Goal: Task Accomplishment & Management: Use online tool/utility

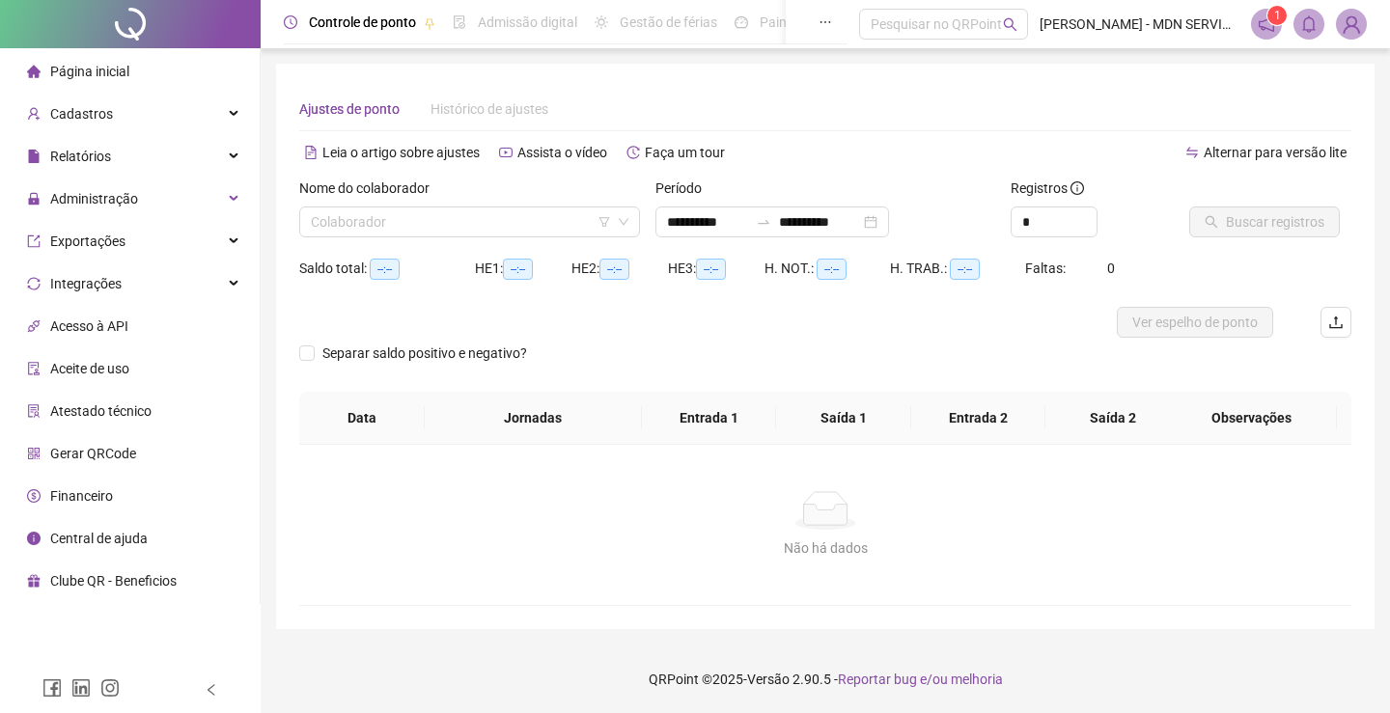
type input "**********"
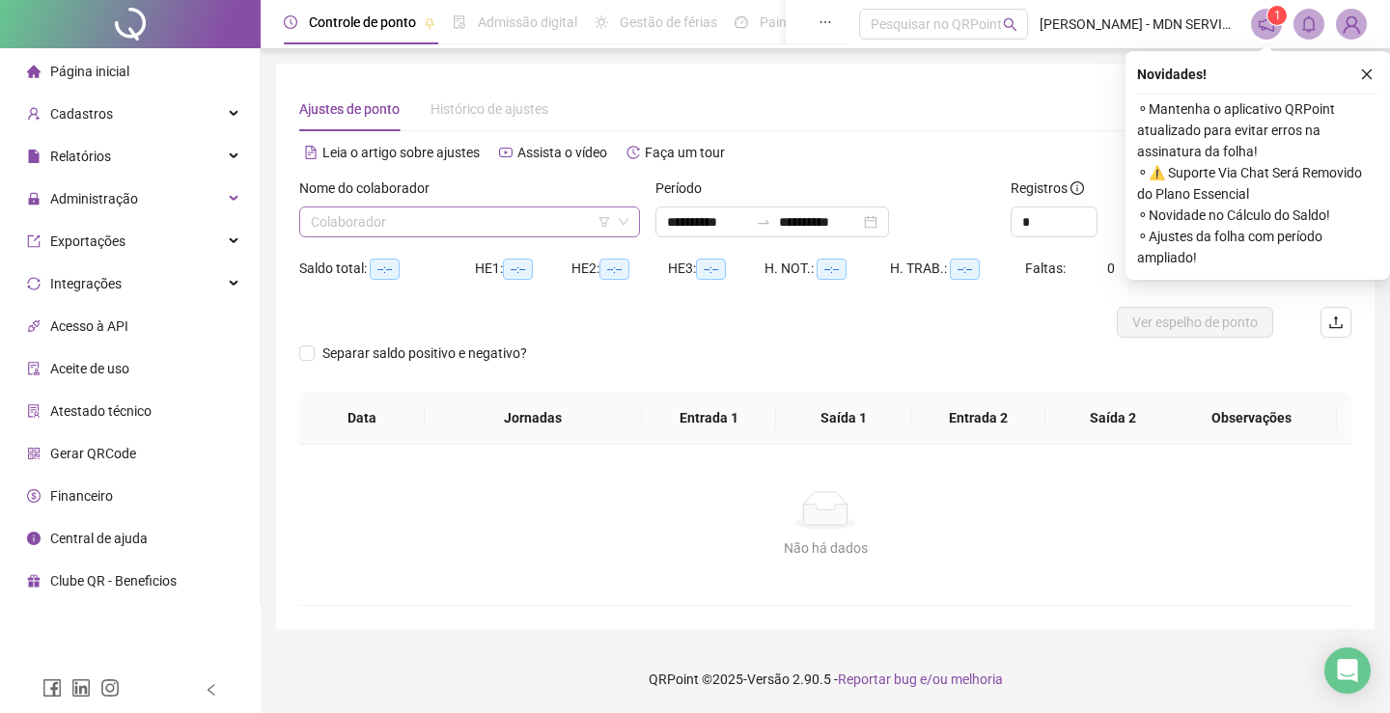
click at [349, 211] on input "search" at bounding box center [461, 222] width 300 height 29
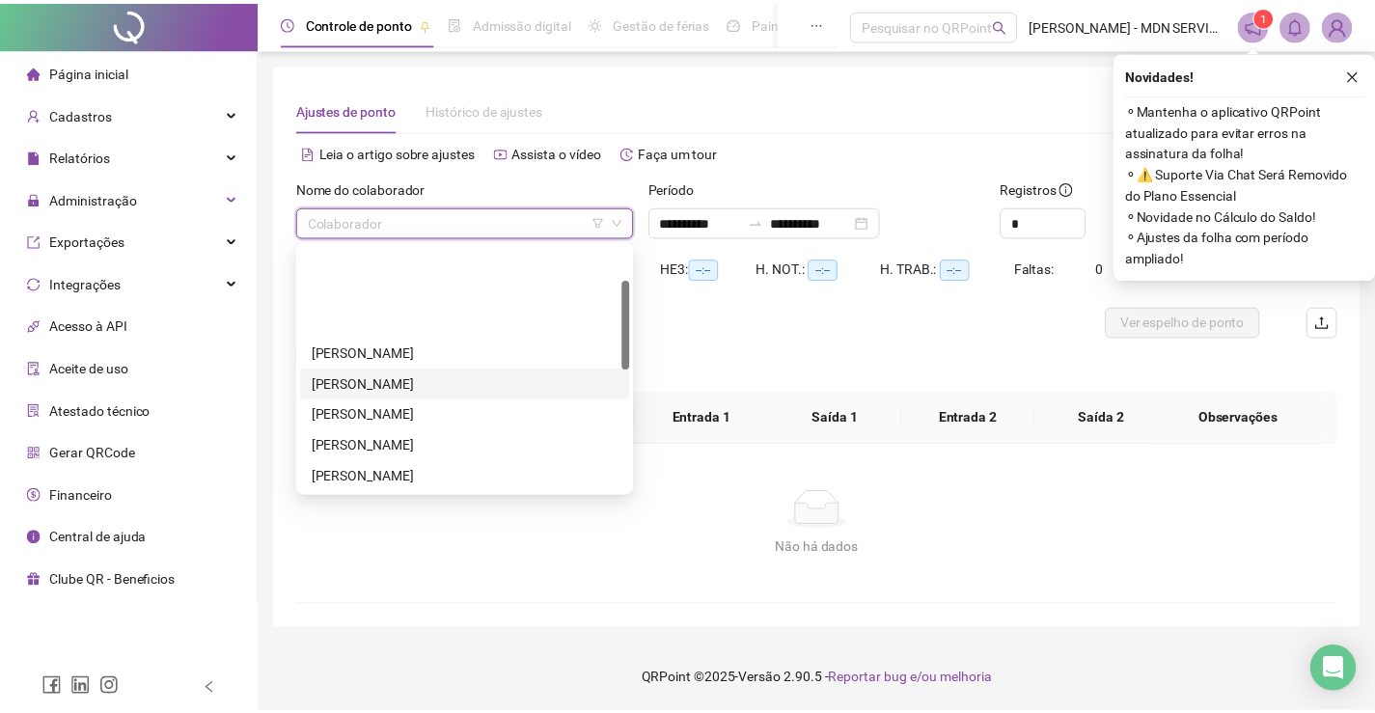
scroll to position [97, 0]
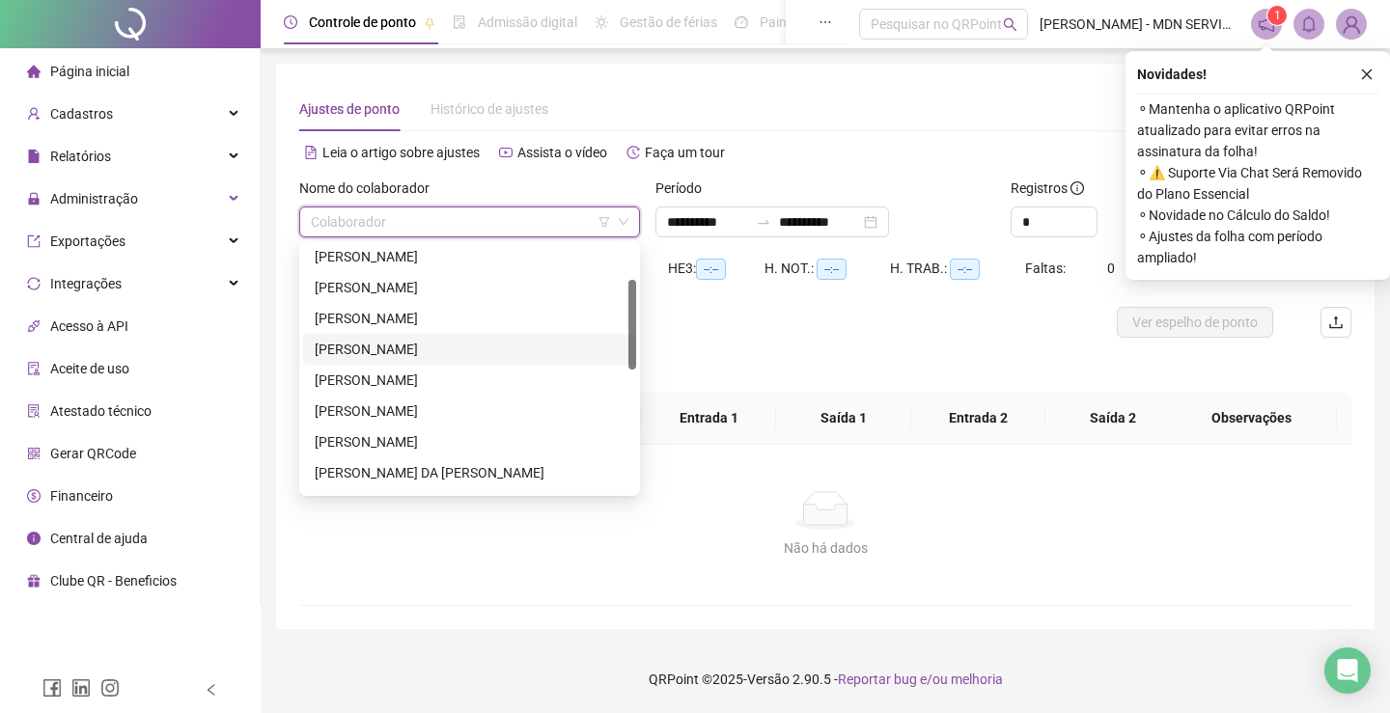
click at [378, 342] on div "[PERSON_NAME]" at bounding box center [470, 349] width 310 height 21
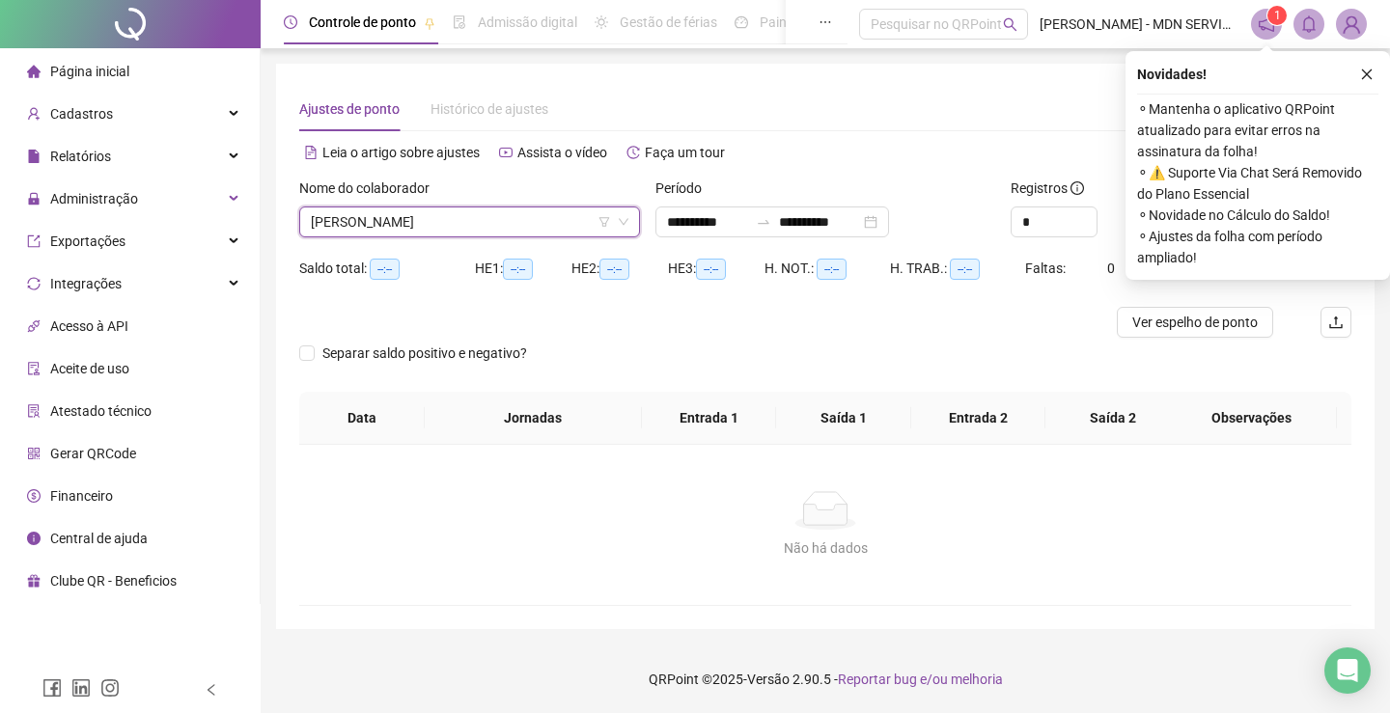
click at [914, 146] on div "Alternar para versão lite" at bounding box center [1088, 152] width 526 height 31
click at [1370, 74] on icon "close" at bounding box center [1367, 75] width 14 height 14
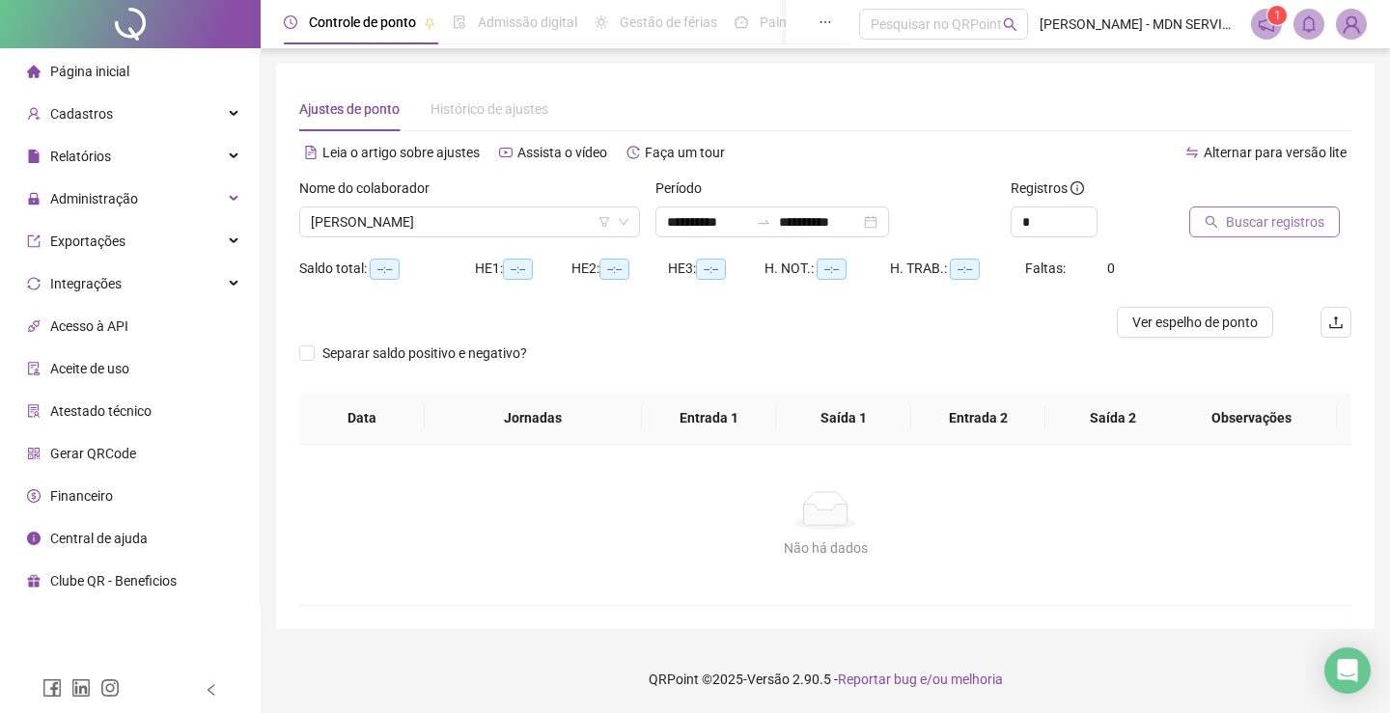
click at [1262, 220] on span "Buscar registros" at bounding box center [1275, 221] width 98 height 21
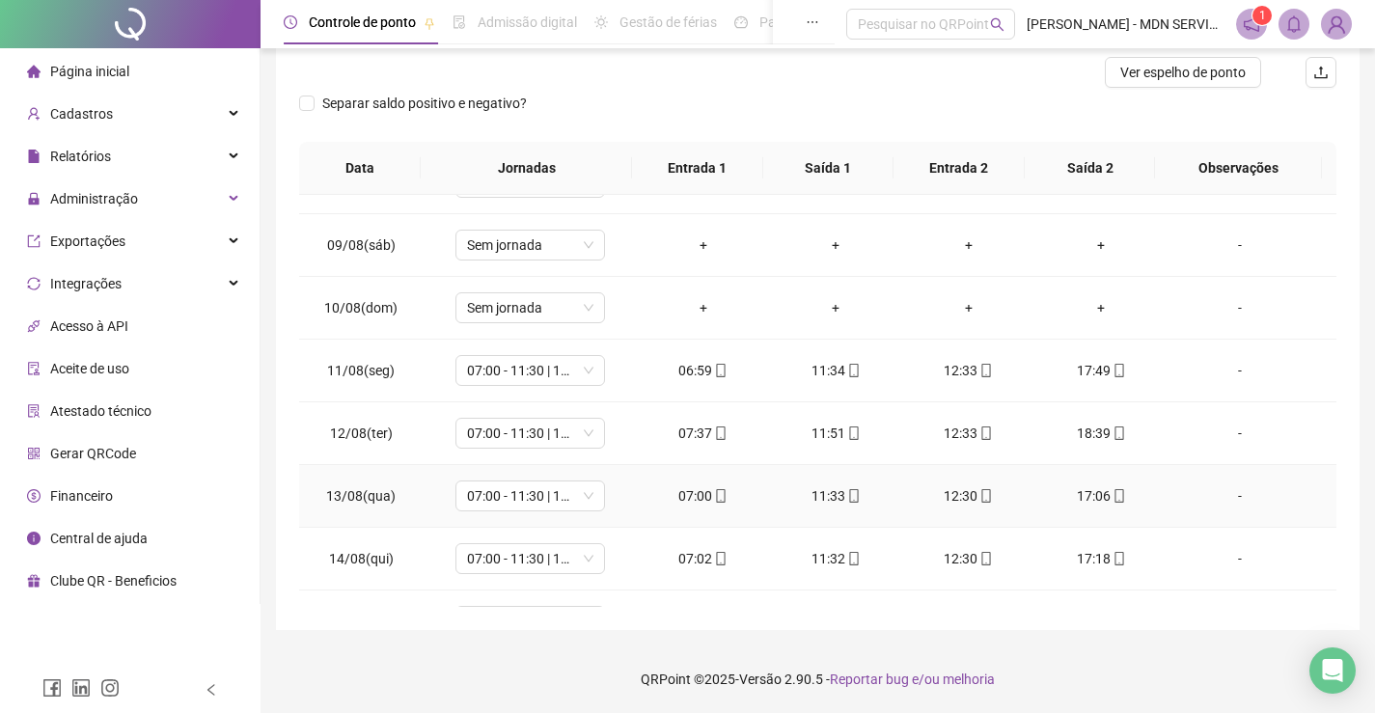
scroll to position [780, 0]
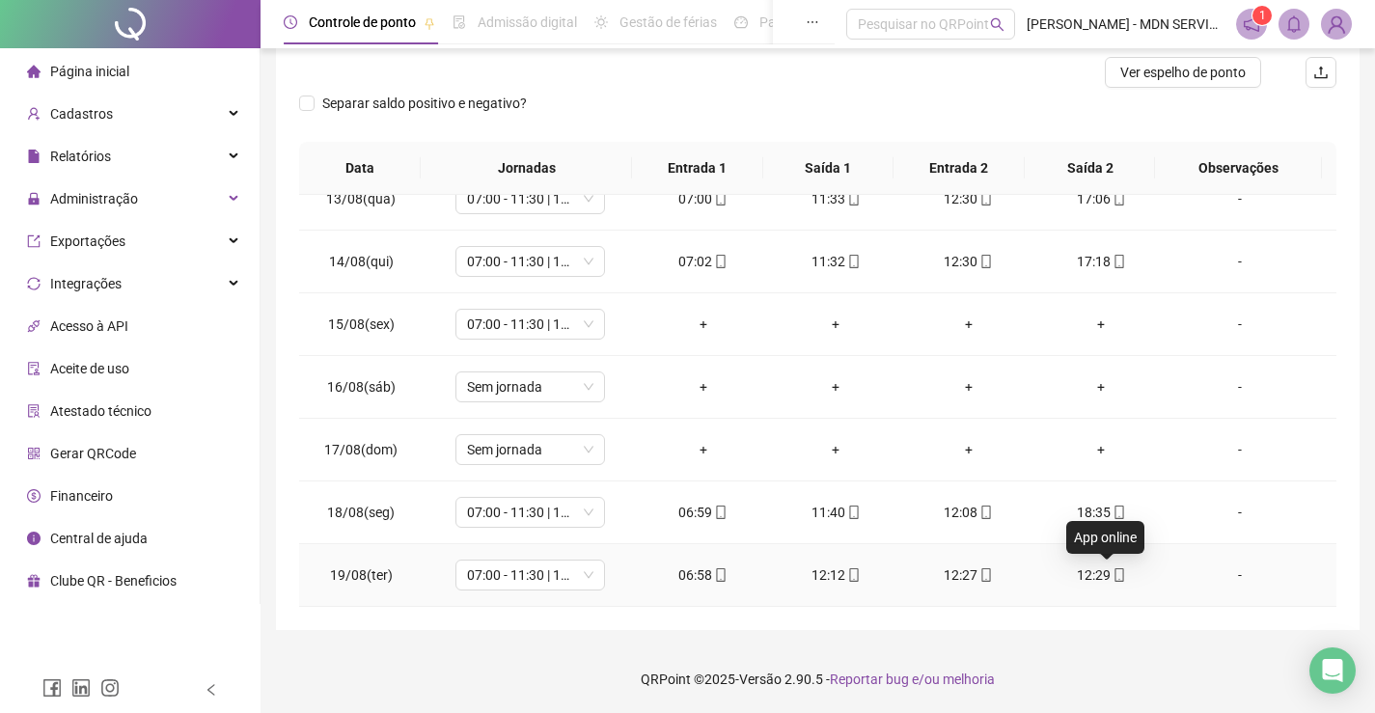
click at [1113, 571] on icon "mobile" at bounding box center [1120, 575] width 14 height 14
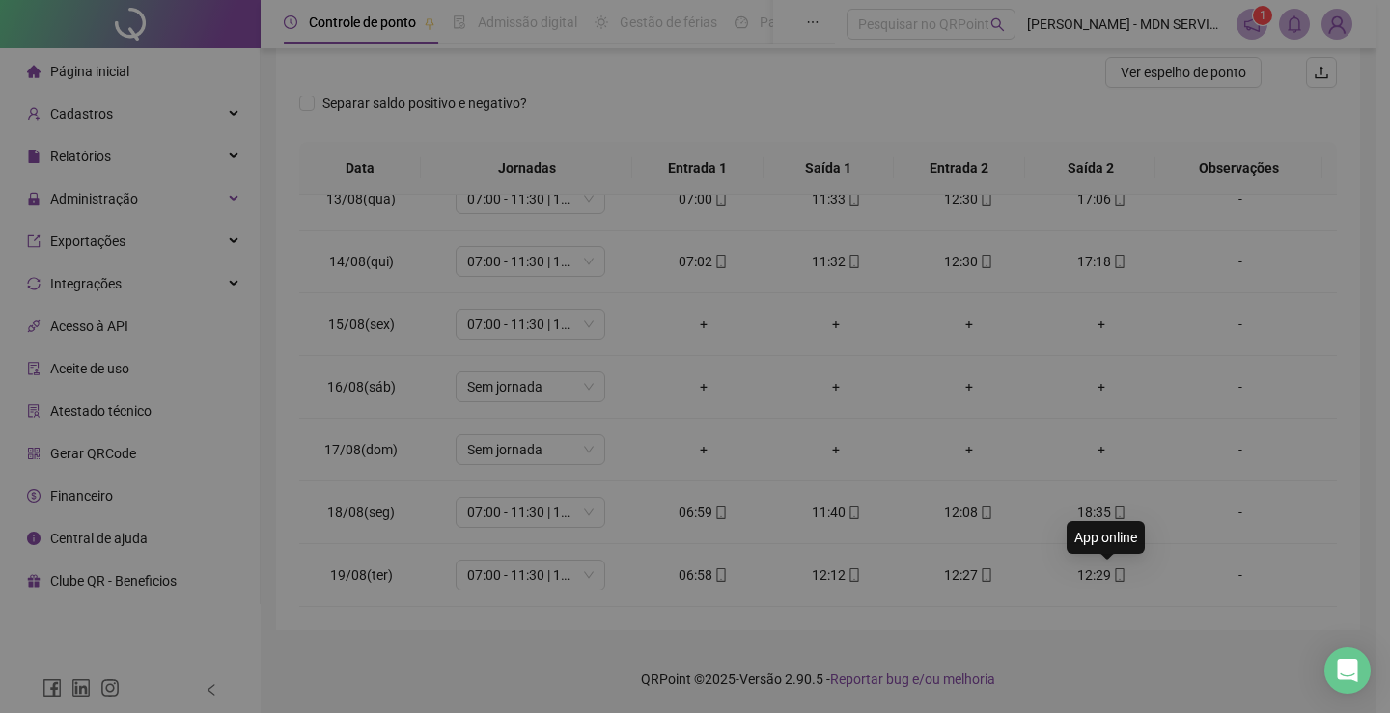
type input "**********"
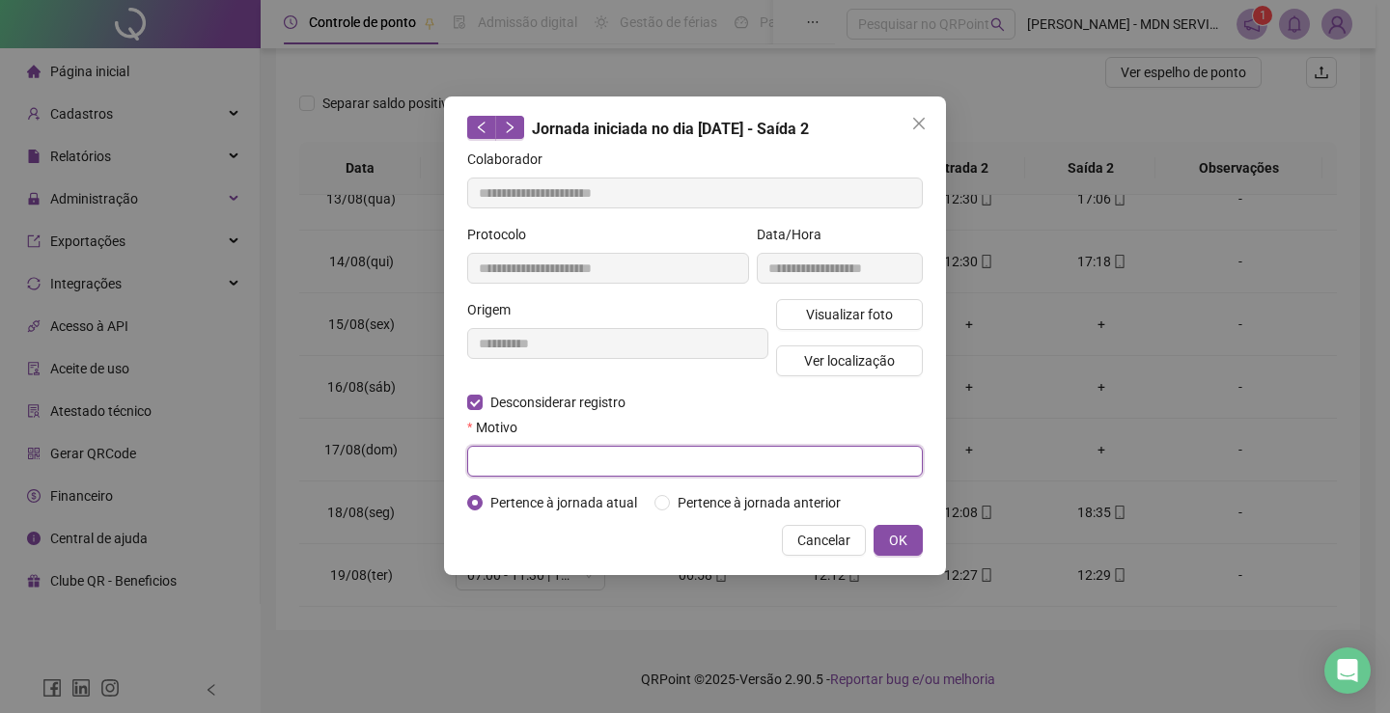
click at [521, 452] on input "text" at bounding box center [695, 461] width 456 height 31
type input "*********"
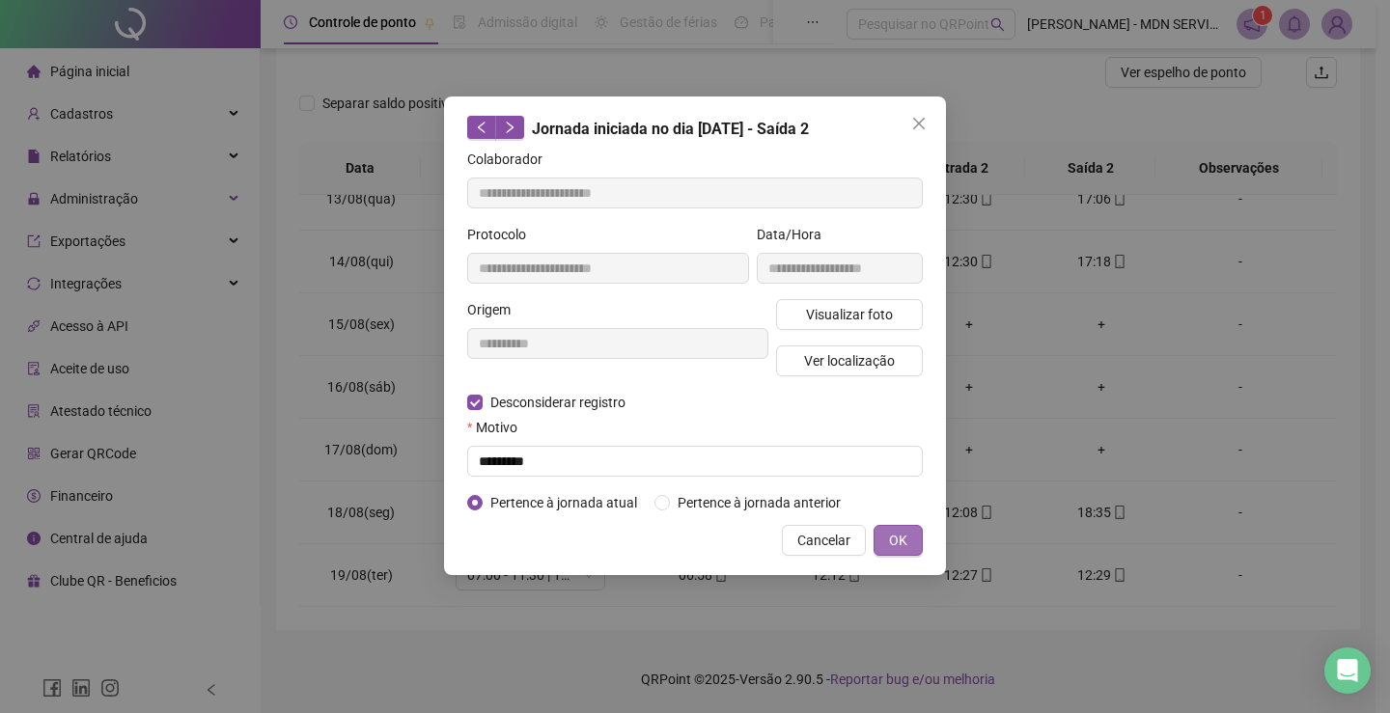
click at [894, 537] on span "OK" at bounding box center [898, 540] width 18 height 21
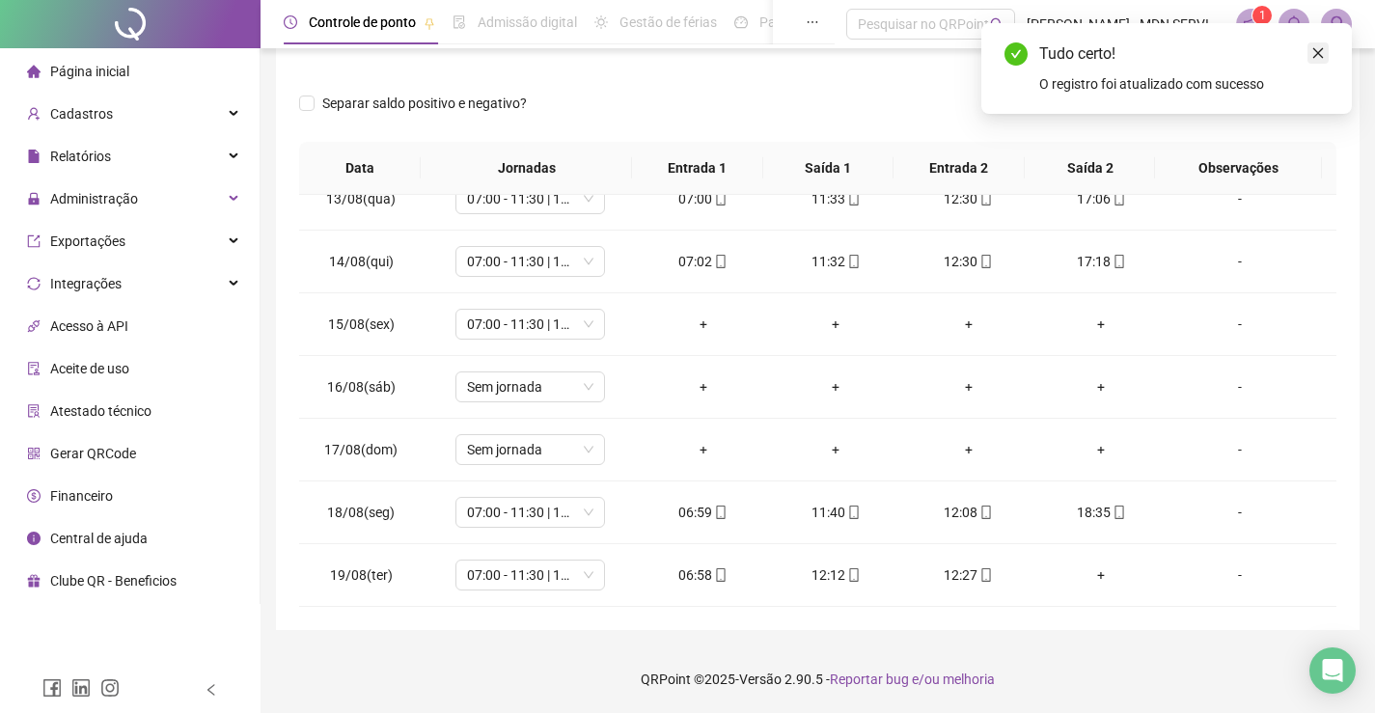
click at [1325, 52] on link "Close" at bounding box center [1318, 52] width 21 height 21
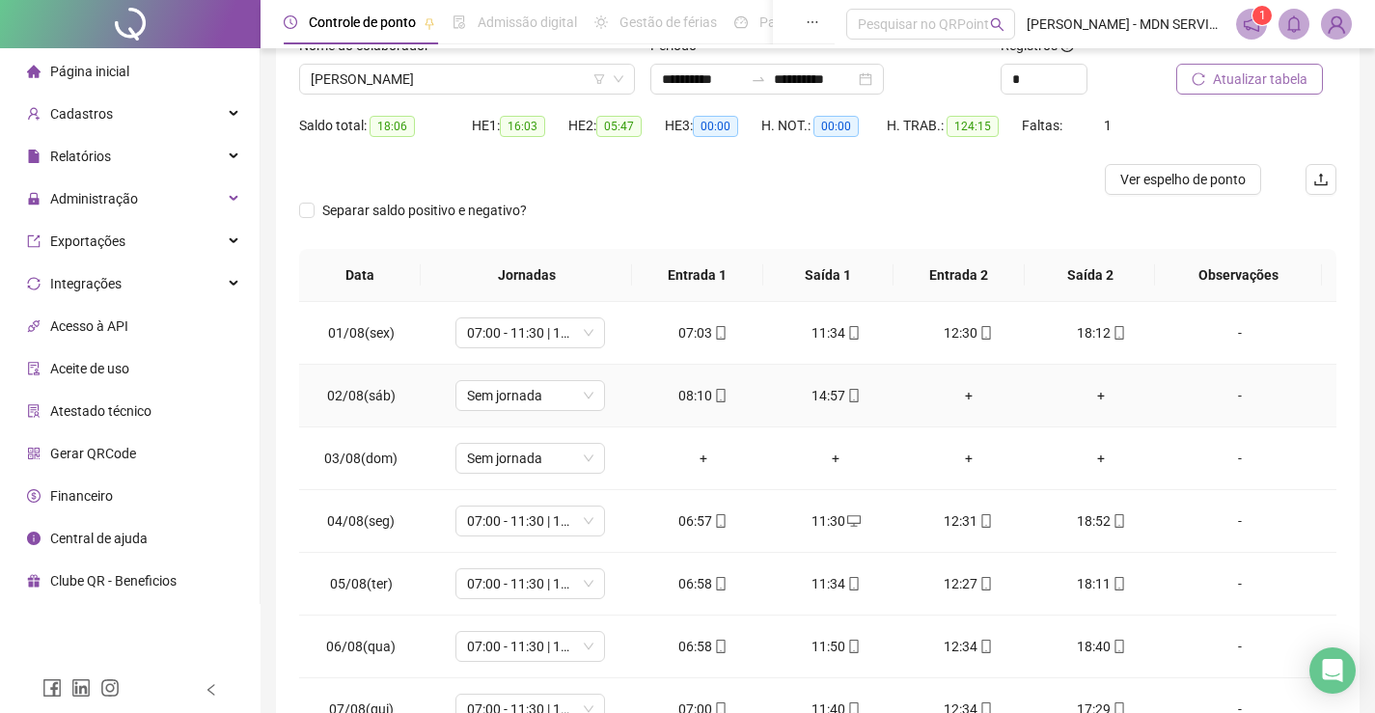
scroll to position [0, 0]
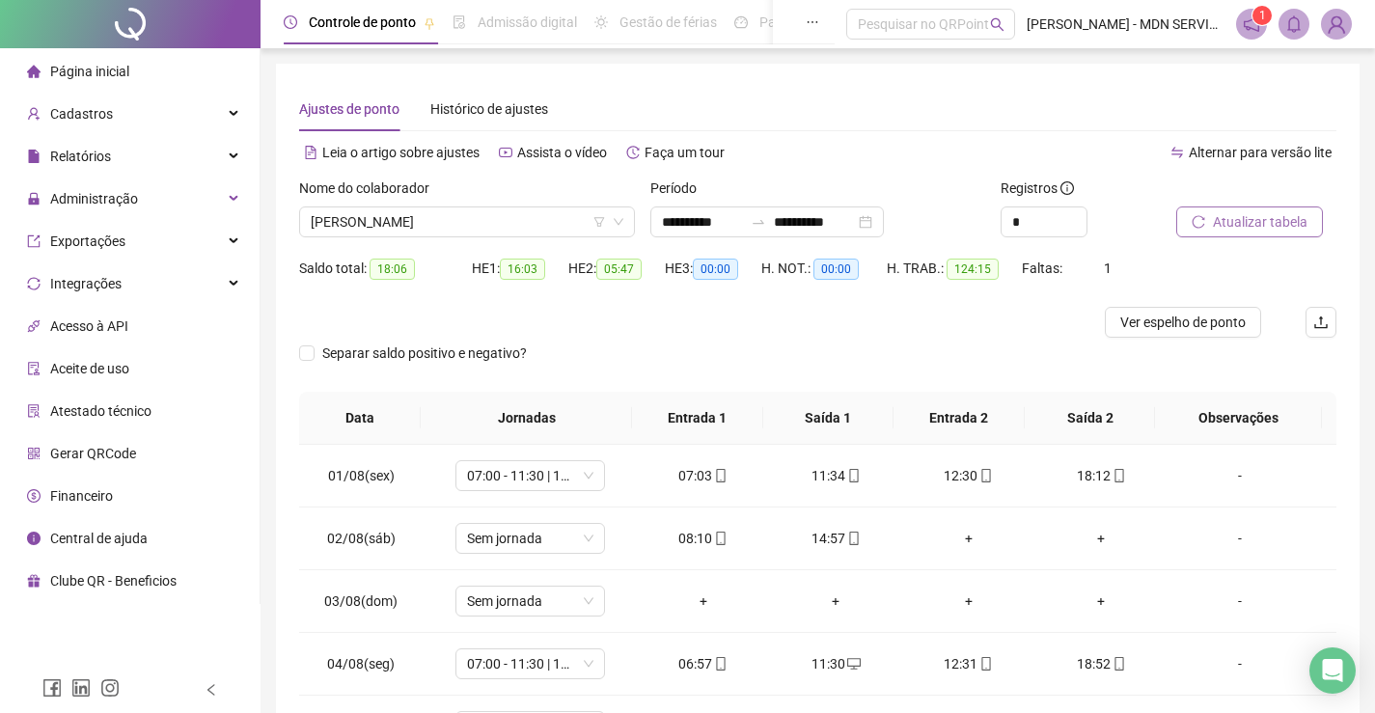
click at [1236, 214] on span "Atualizar tabela" at bounding box center [1260, 221] width 95 height 21
